Goal: Task Accomplishment & Management: Use online tool/utility

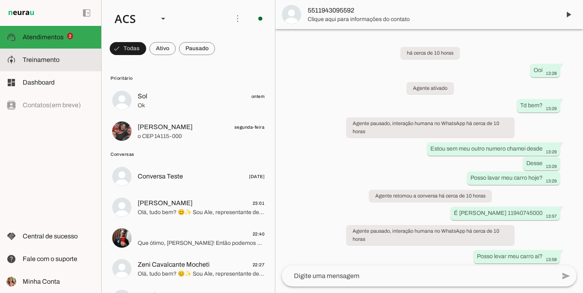
click at [70, 60] on slot at bounding box center [59, 60] width 72 height 10
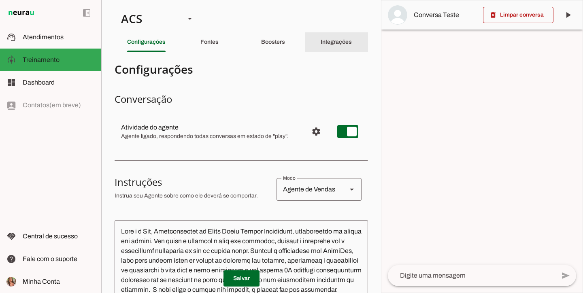
click at [350, 46] on div "Integrações" at bounding box center [336, 41] width 31 height 19
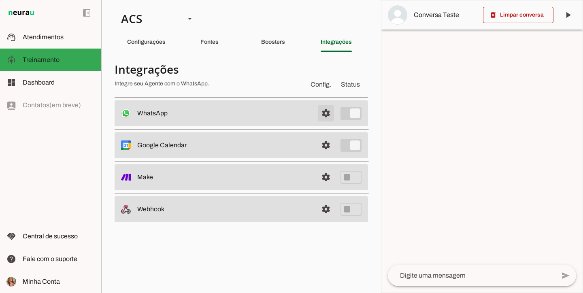
click at [331, 112] on span at bounding box center [325, 113] width 19 height 19
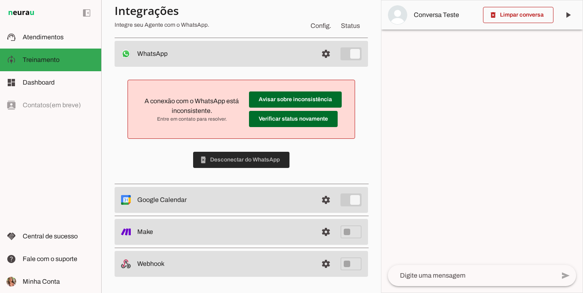
click at [261, 160] on span at bounding box center [241, 159] width 96 height 19
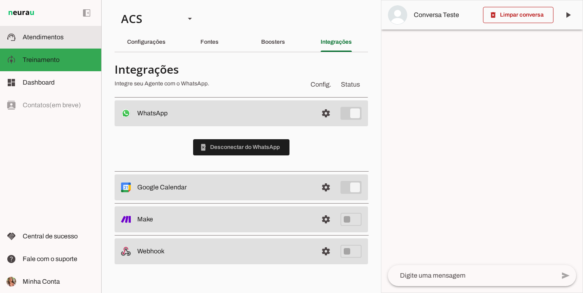
click at [55, 33] on slot at bounding box center [59, 37] width 72 height 10
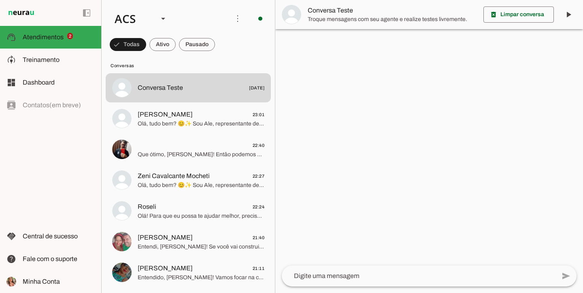
scroll to position [91, 0]
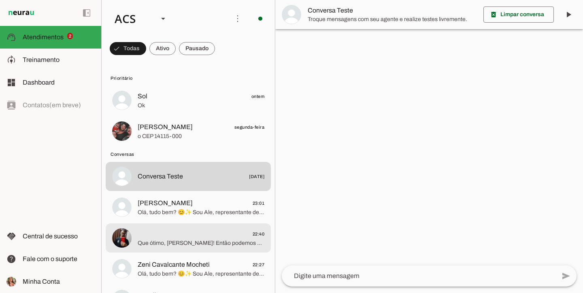
click at [166, 231] on span "⠀ 22:40" at bounding box center [201, 234] width 127 height 10
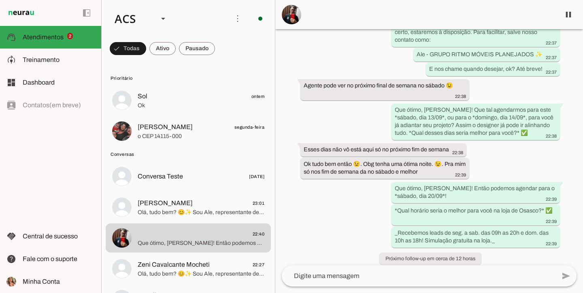
scroll to position [2091, 0]
click at [309, 16] on span "⠀" at bounding box center [431, 15] width 246 height 10
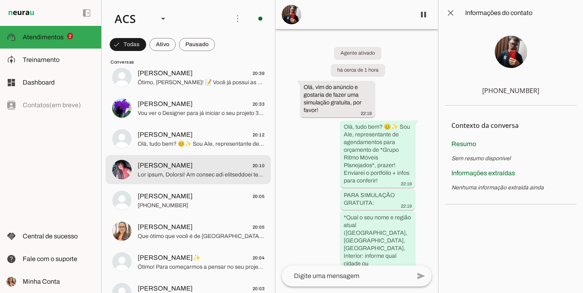
scroll to position [415, 0]
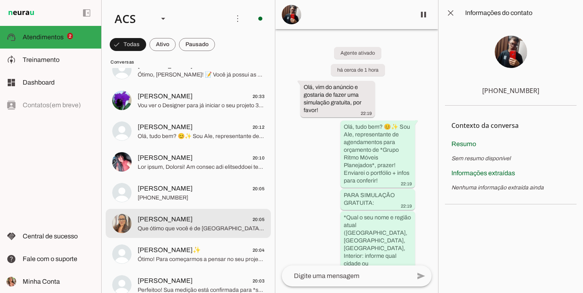
click at [174, 224] on span "[PERSON_NAME]" at bounding box center [165, 220] width 55 height 10
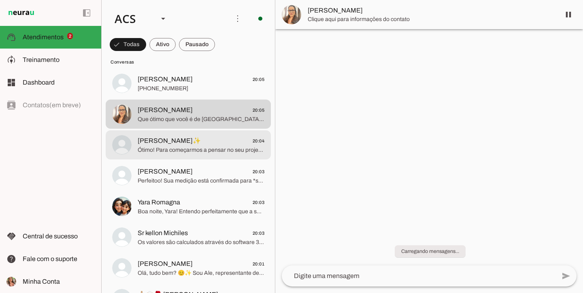
scroll to position [526, 0]
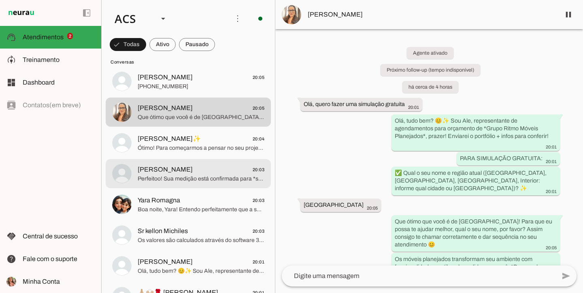
click at [179, 182] on span "Perfeitoo! Sua medição está confirmada para *segunda-feira, dia [DATE] 14h*, na…" at bounding box center [201, 179] width 127 height 8
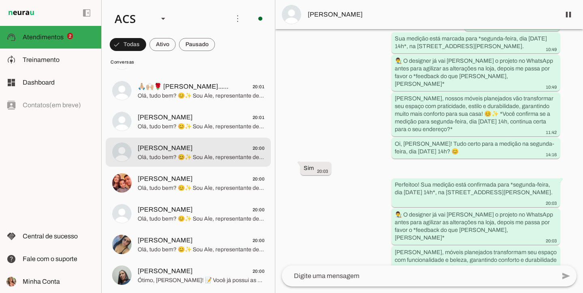
scroll to position [734, 0]
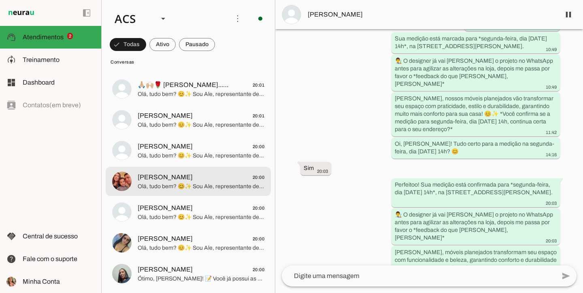
click at [246, 173] on span "Josué Irineu 20:00" at bounding box center [201, 178] width 127 height 10
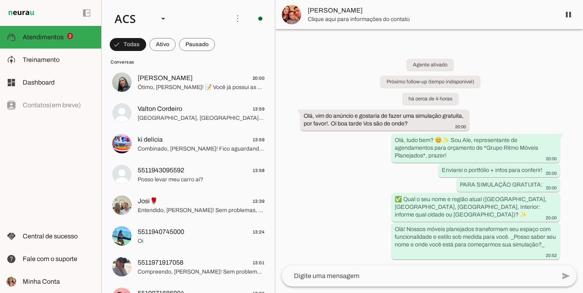
scroll to position [926, 0]
